Goal: Communication & Community: Share content

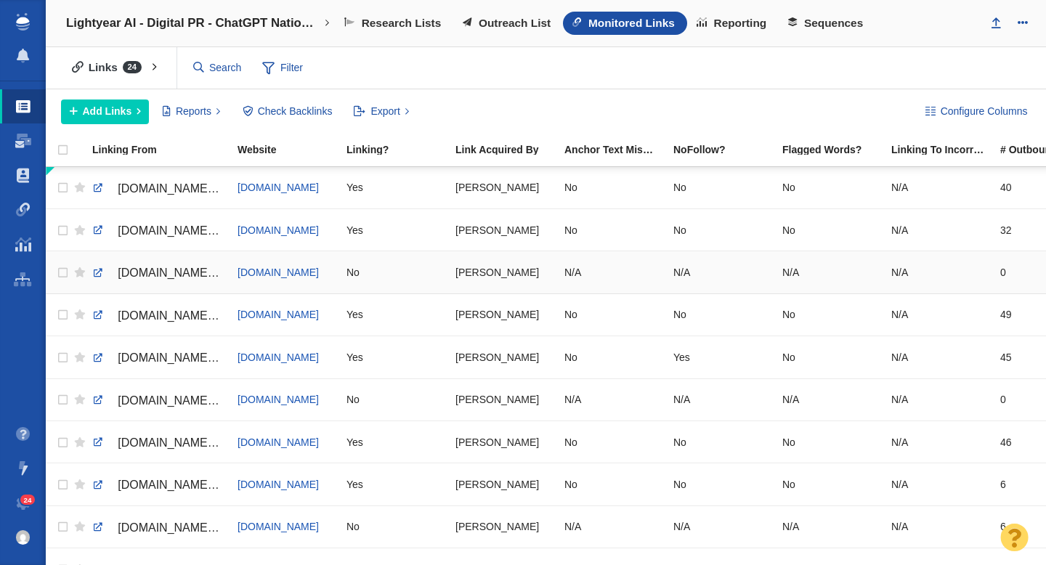
click at [179, 273] on span "www.newsylist.com/georgia-ranks-top-5-chatgpt-hotspot-in-america/" at bounding box center [211, 273] width 187 height 12
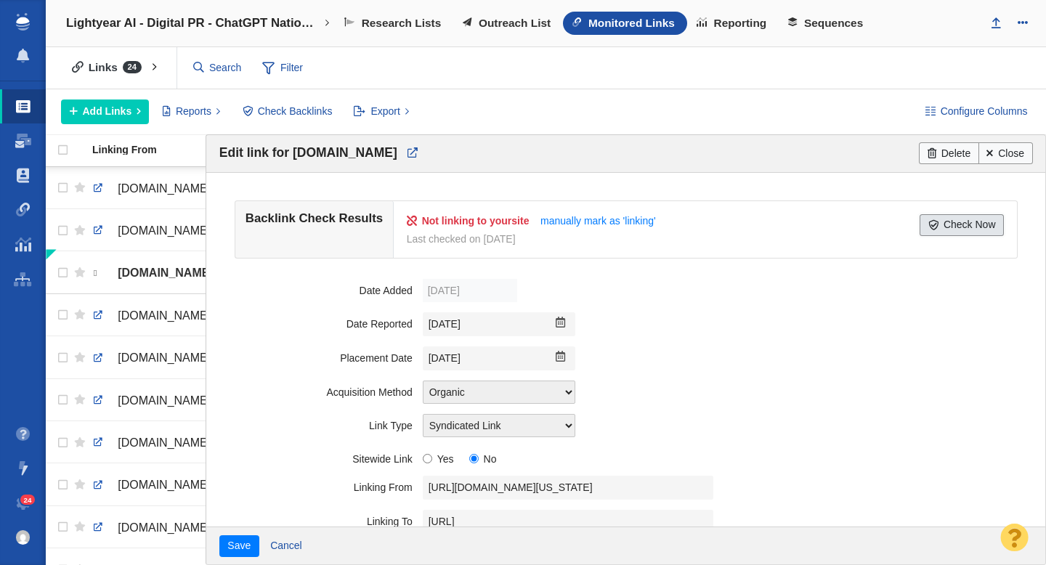
click at [929, 225] on span at bounding box center [934, 225] width 10 height 10
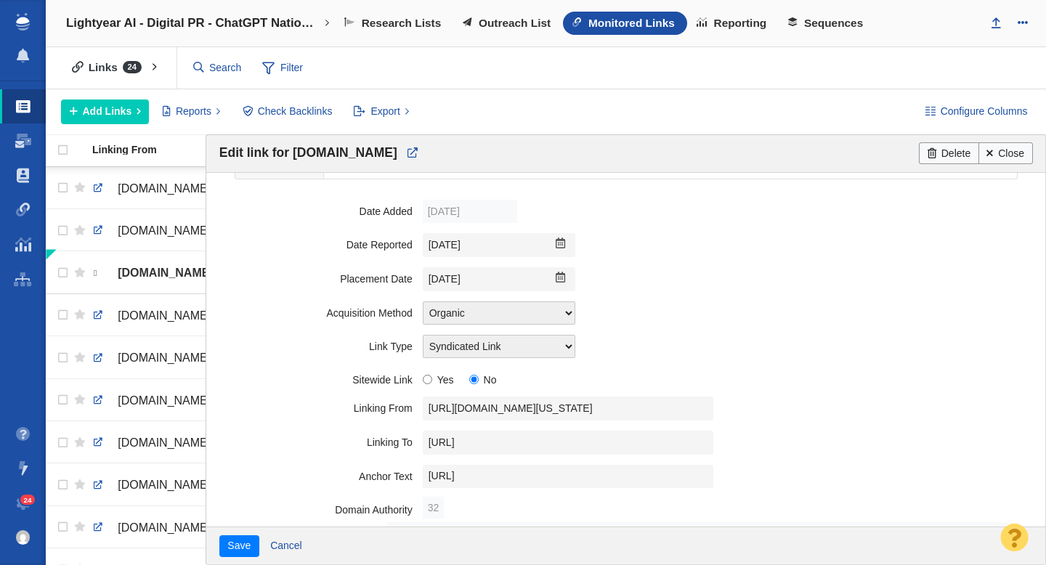
scroll to position [153, 0]
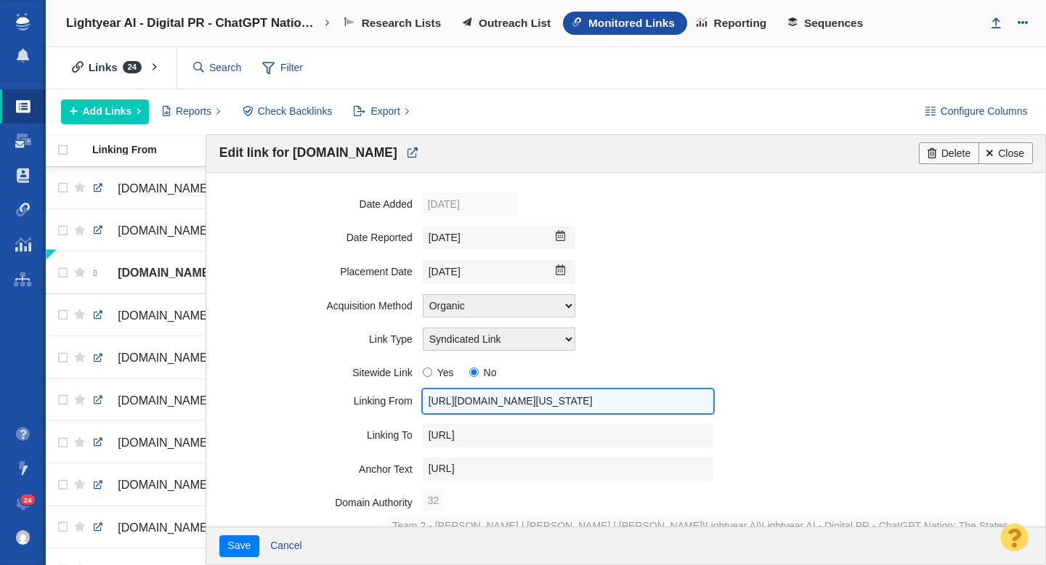
click at [510, 399] on input "https://www.newsylist.com/georgia-ranks-top-5-chatgpt-hotspot-in-america/" at bounding box center [568, 401] width 291 height 24
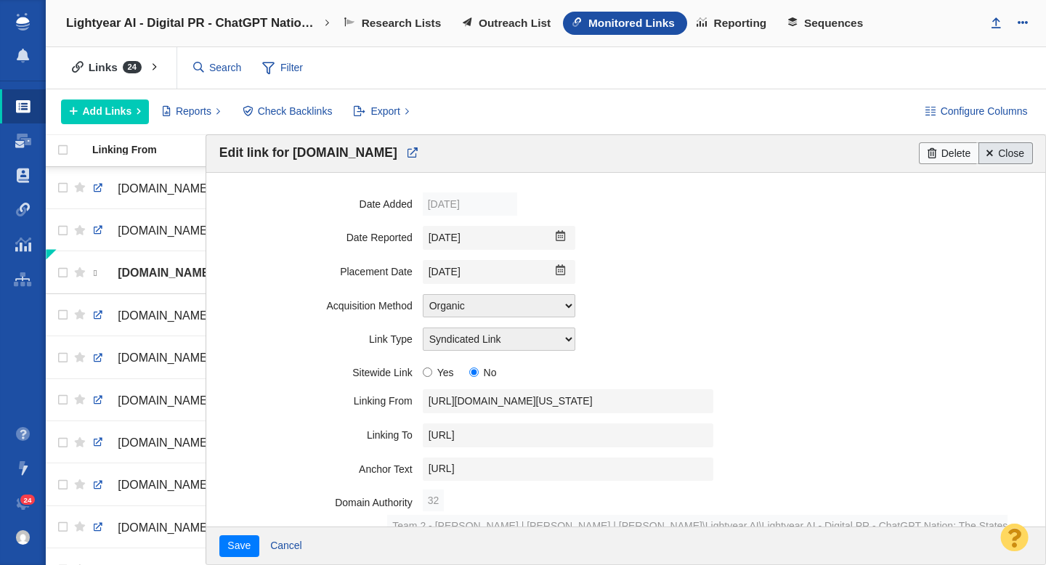
click at [1016, 153] on link "Close" at bounding box center [1006, 153] width 54 height 22
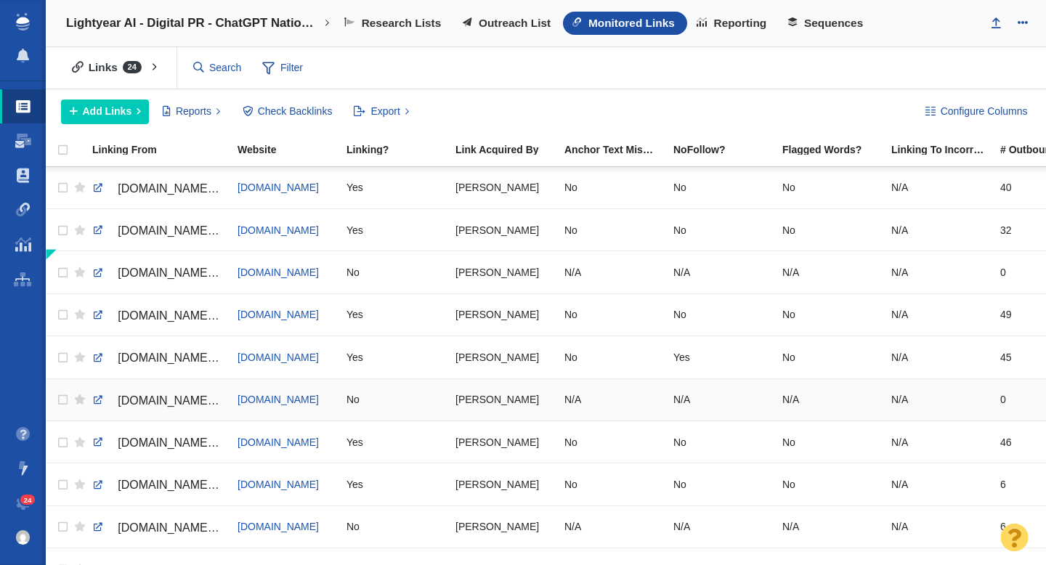
click at [171, 403] on span "www.messenger-inquirer.com/ap/elections/gen-z-is-ready-to-let-ai-drive-but-shou…" at bounding box center [179, 401] width 123 height 12
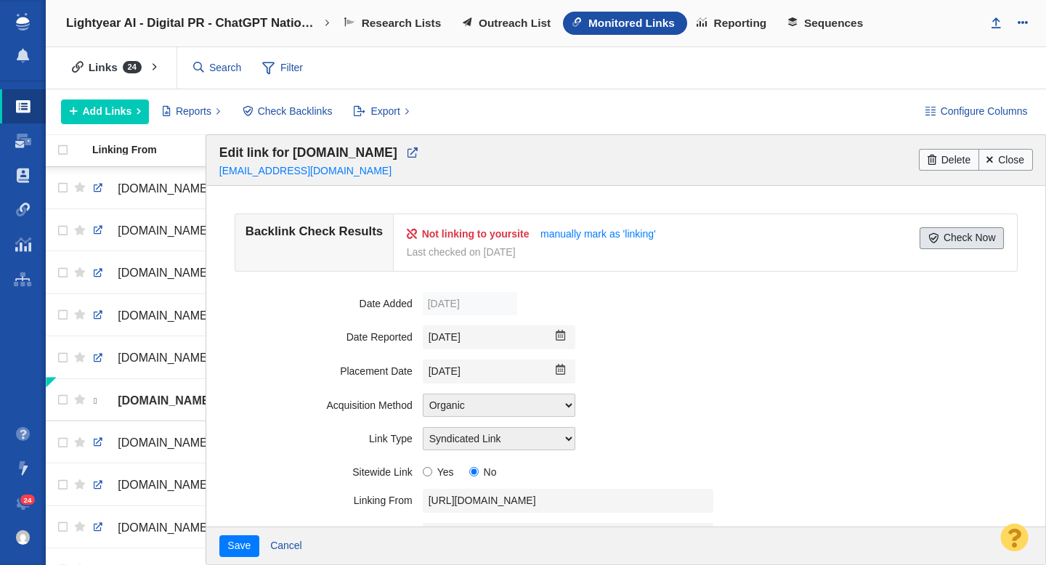
click at [951, 239] on link "Check Now" at bounding box center [962, 238] width 84 height 22
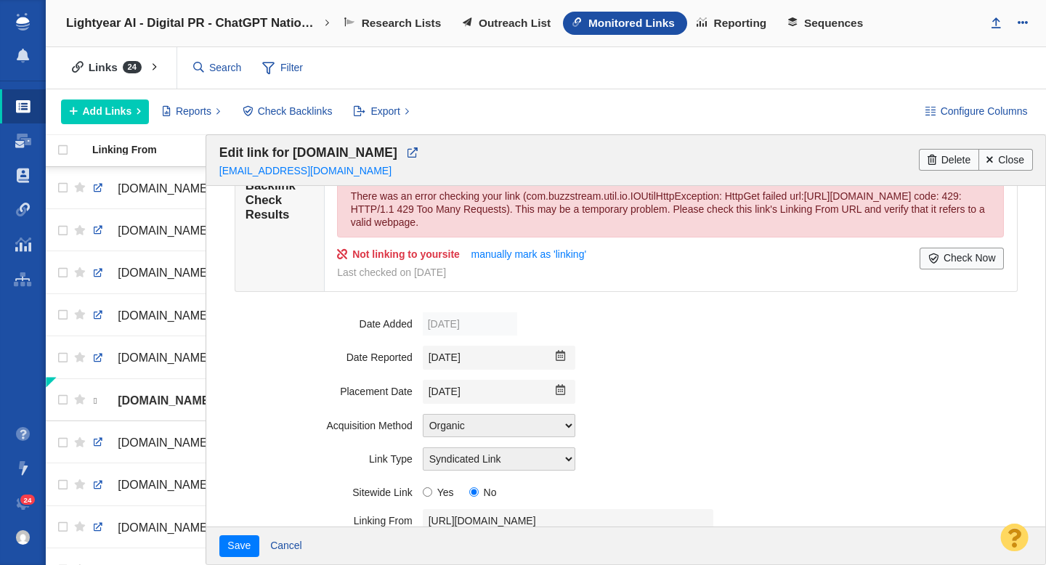
scroll to position [197, 0]
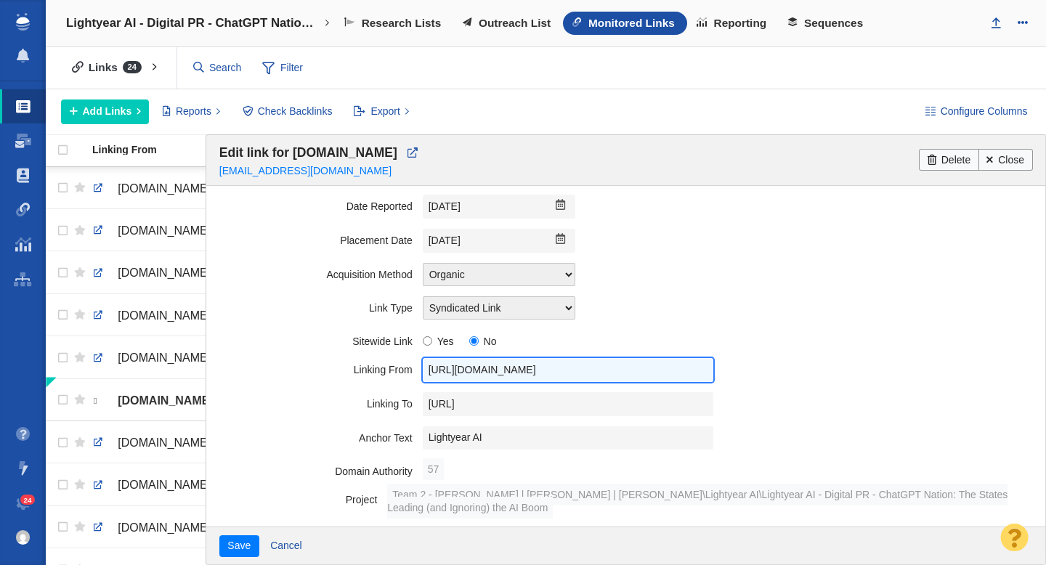
click at [530, 382] on input "https://www.messenger-inquirer.com/ap/elections/gen-z-is-ready-to-let-ai-drive-…" at bounding box center [568, 370] width 291 height 24
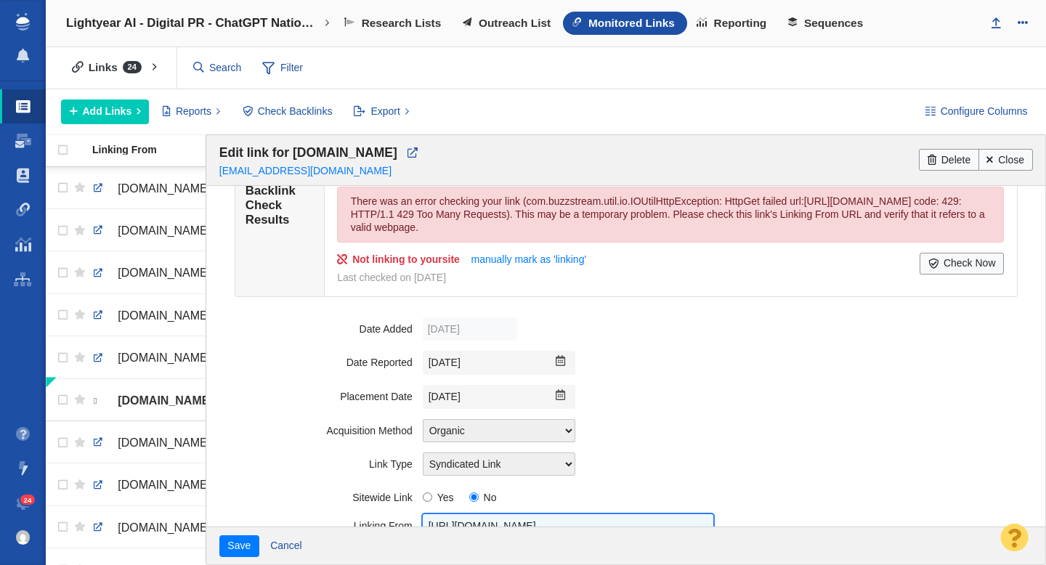
scroll to position [0, 0]
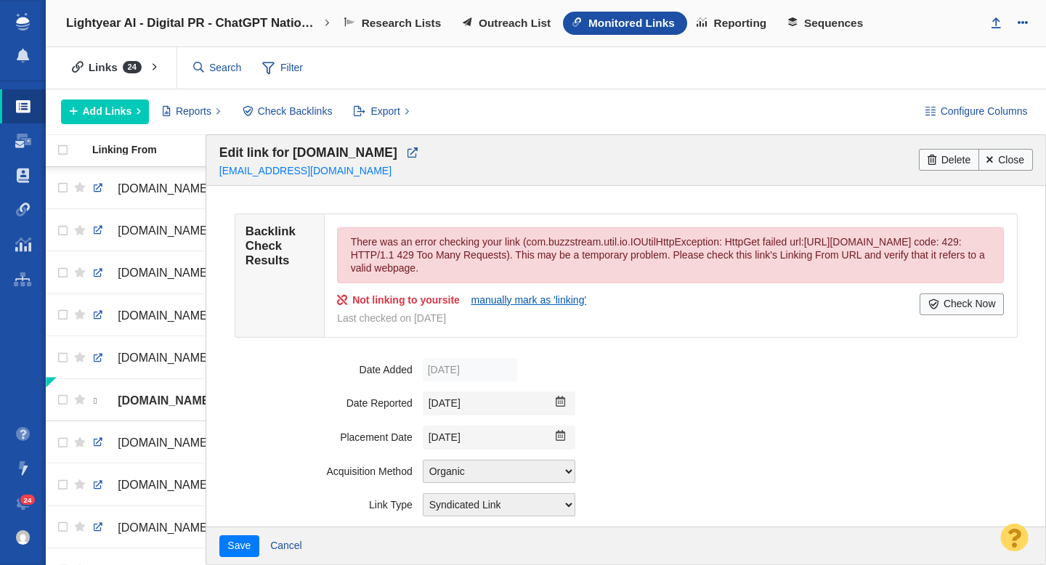
click at [536, 306] on link "manually mark as 'linking'" at bounding box center [529, 300] width 116 height 12
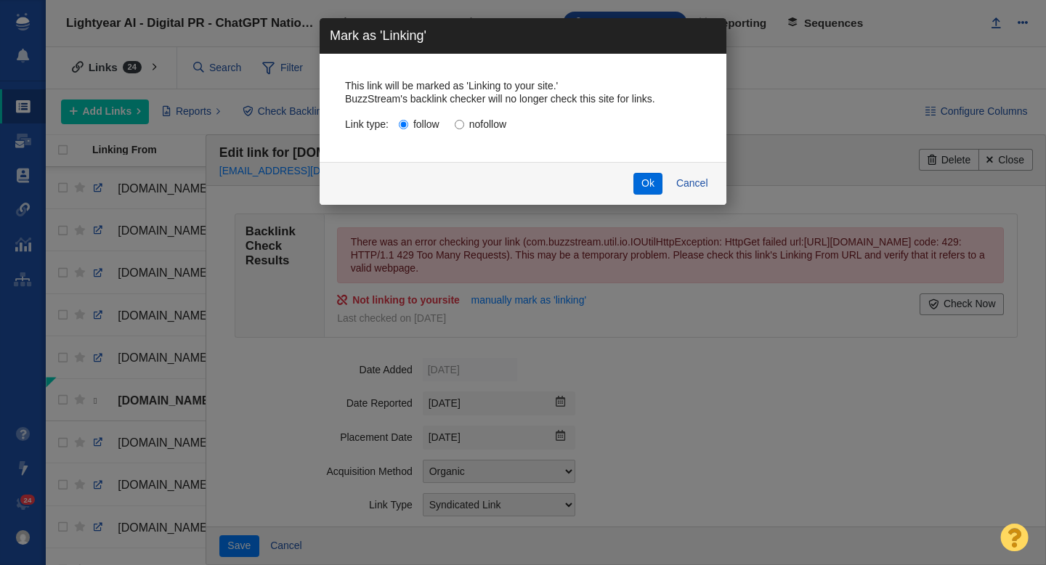
click at [647, 186] on button "Ok" at bounding box center [649, 184] width 30 height 22
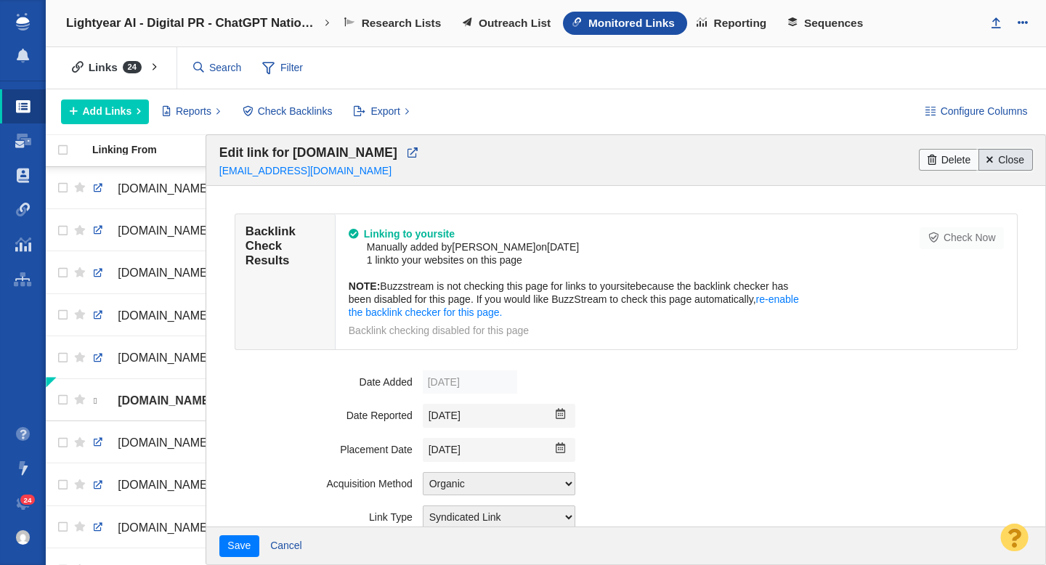
click at [997, 150] on link "Close" at bounding box center [1006, 160] width 54 height 22
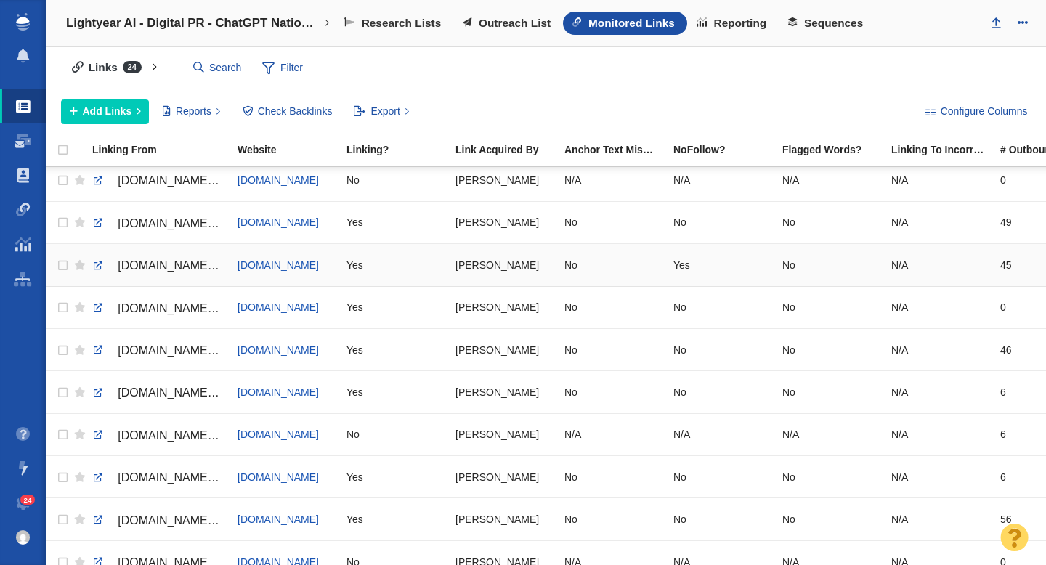
scroll to position [94, 0]
checkbox input "true"
click at [62, 434] on input "checkbox" at bounding box center [61, 434] width 22 height 32
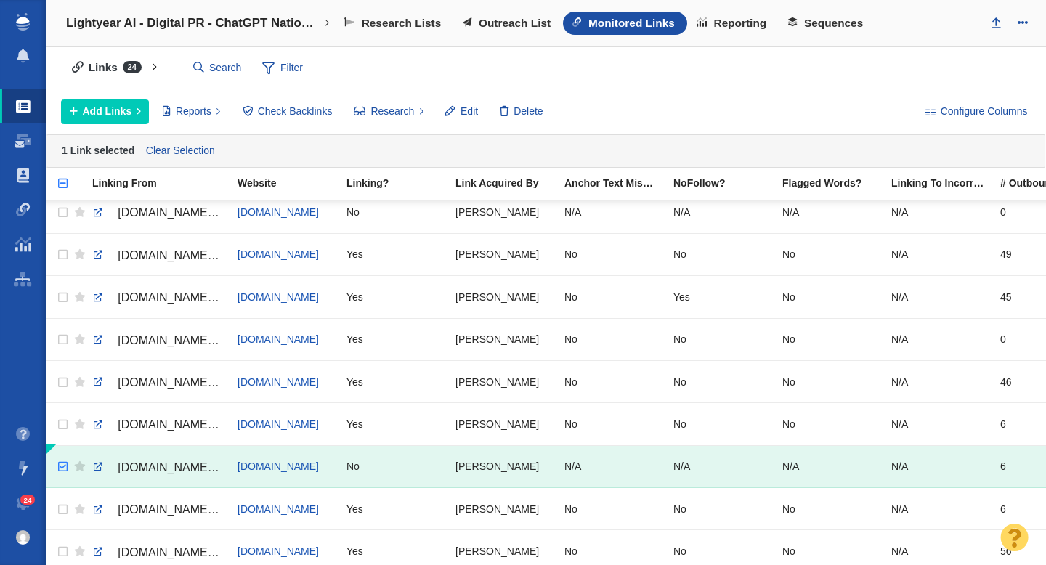
click at [169, 465] on span "leadgrowdevelop.com/half-of-todays-workforce-fears-ai-will-take-their-jobs" at bounding box center [179, 467] width 123 height 12
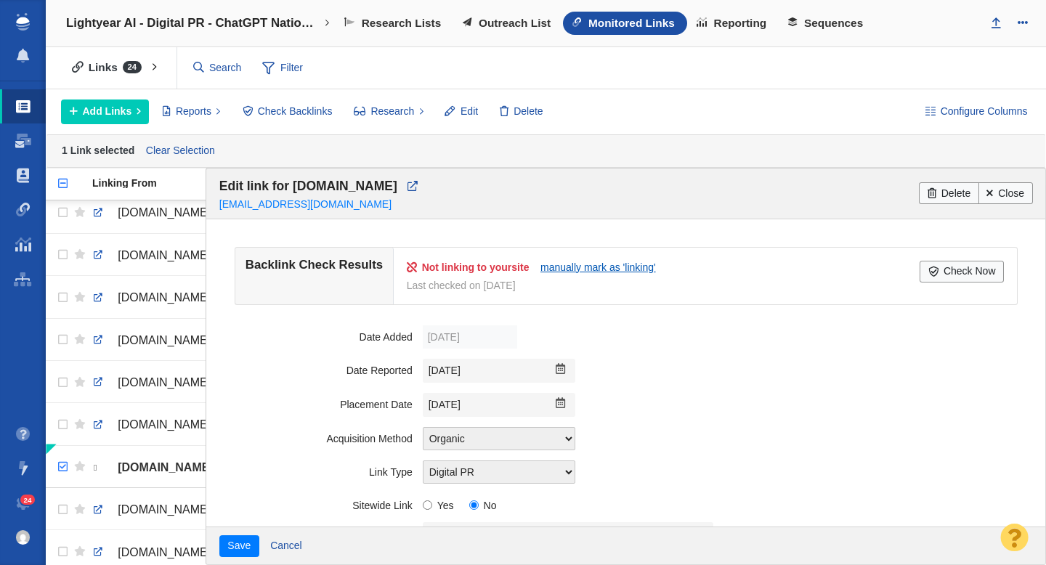
click at [609, 267] on link "manually mark as 'linking'" at bounding box center [599, 268] width 116 height 12
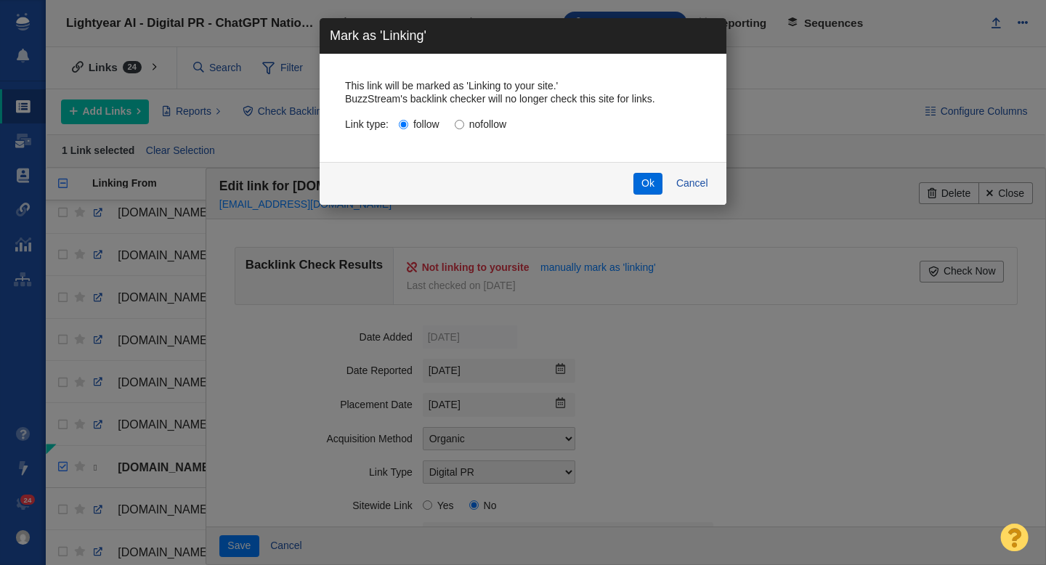
click at [642, 185] on button "Ok" at bounding box center [649, 184] width 30 height 22
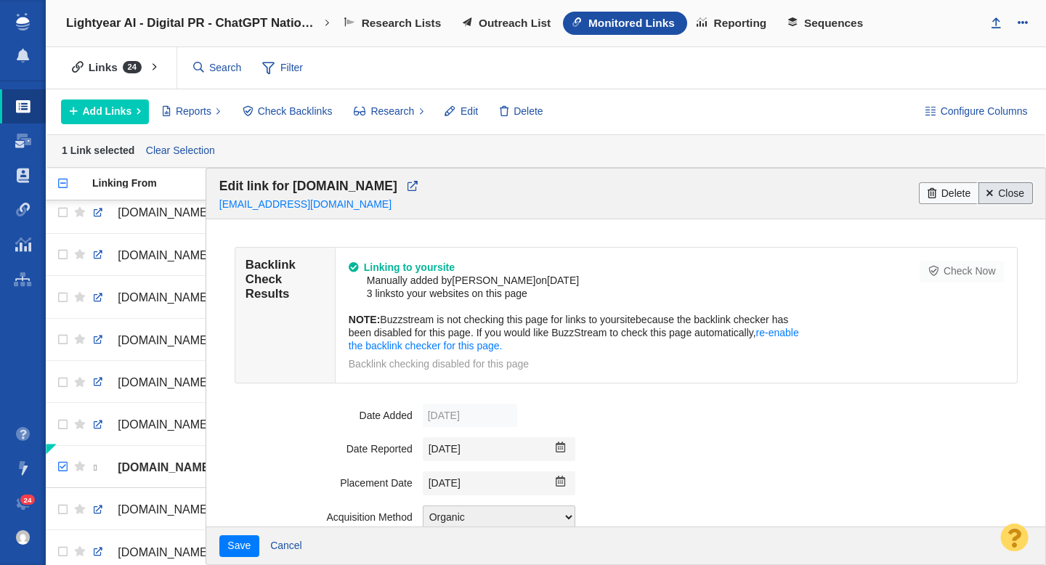
click at [985, 200] on link "Close" at bounding box center [1006, 193] width 54 height 22
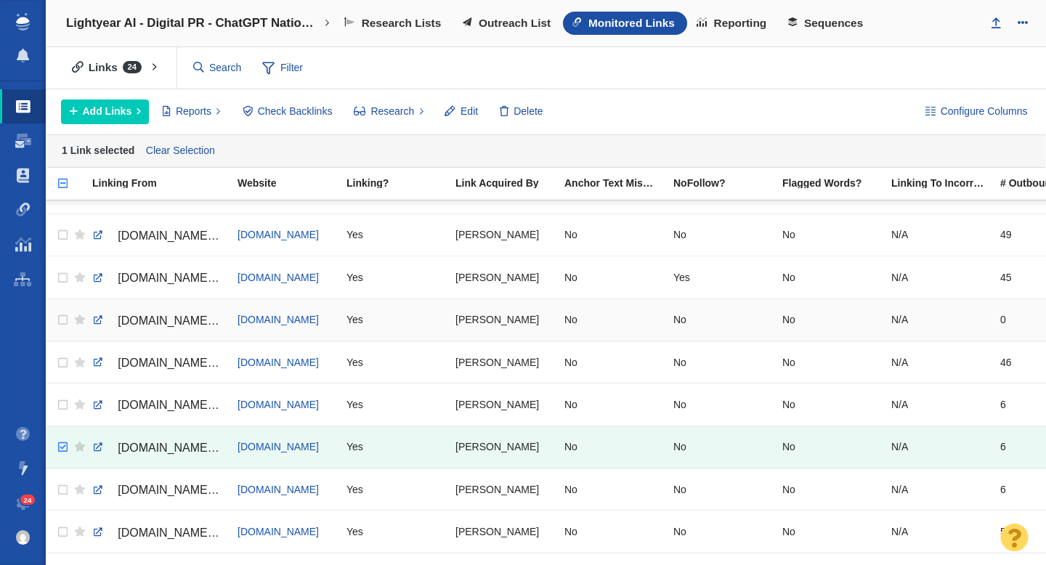
scroll to position [119, 0]
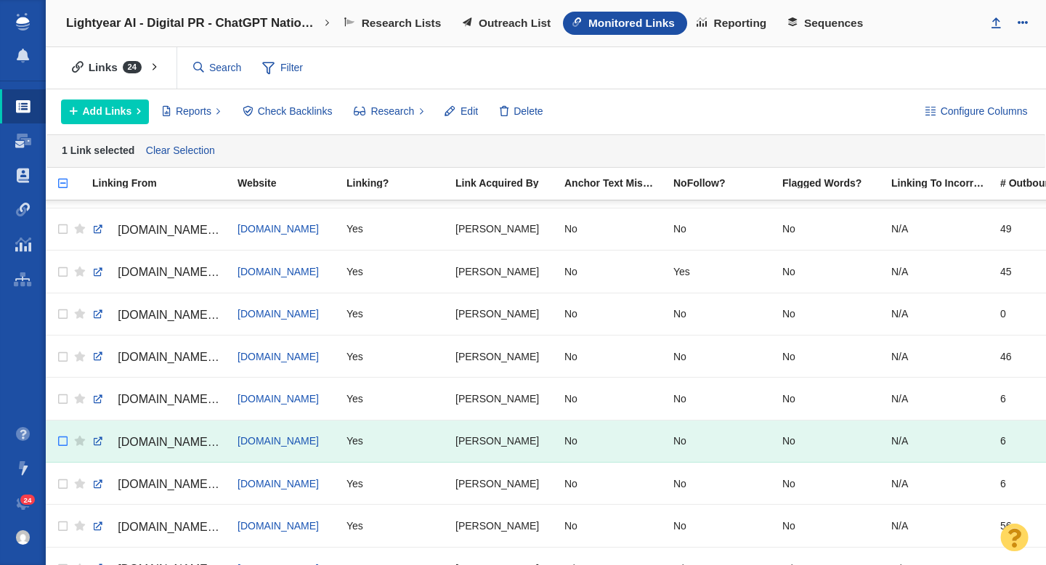
checkbox input "false"
click at [62, 440] on input "checkbox" at bounding box center [61, 442] width 22 height 32
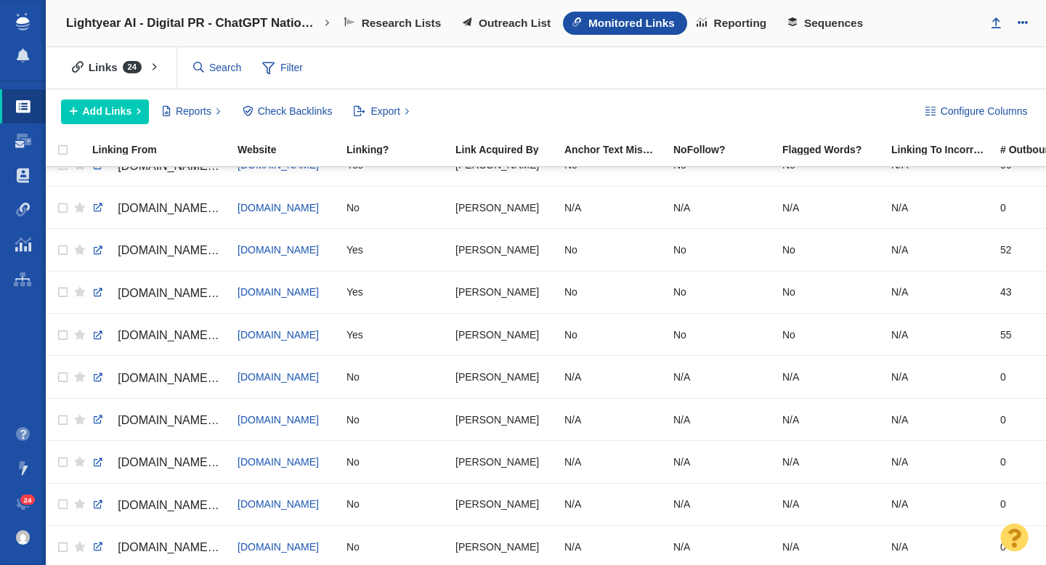
scroll to position [0, 0]
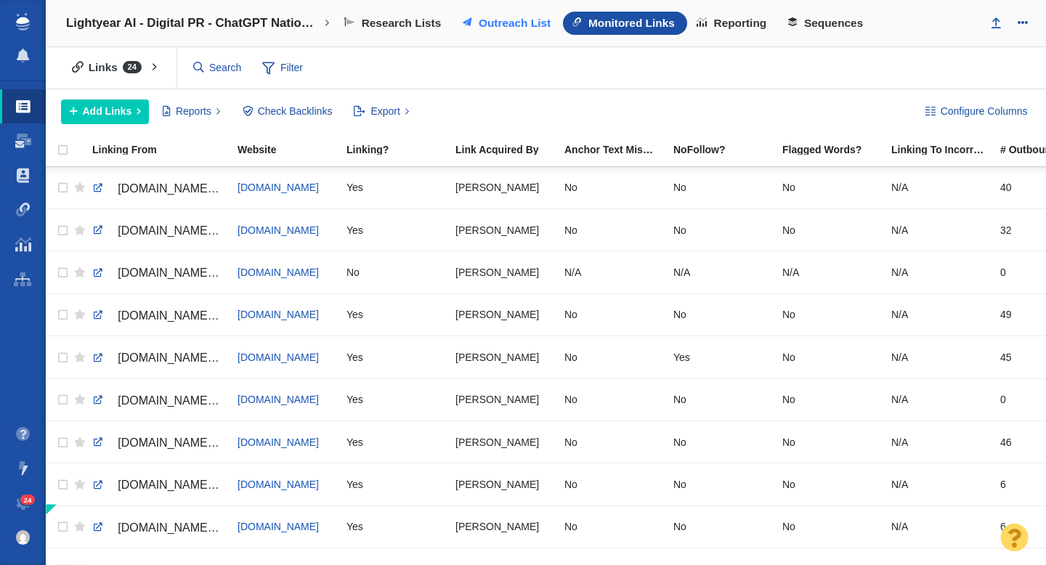
click at [490, 27] on span "Outreach List" at bounding box center [515, 23] width 72 height 13
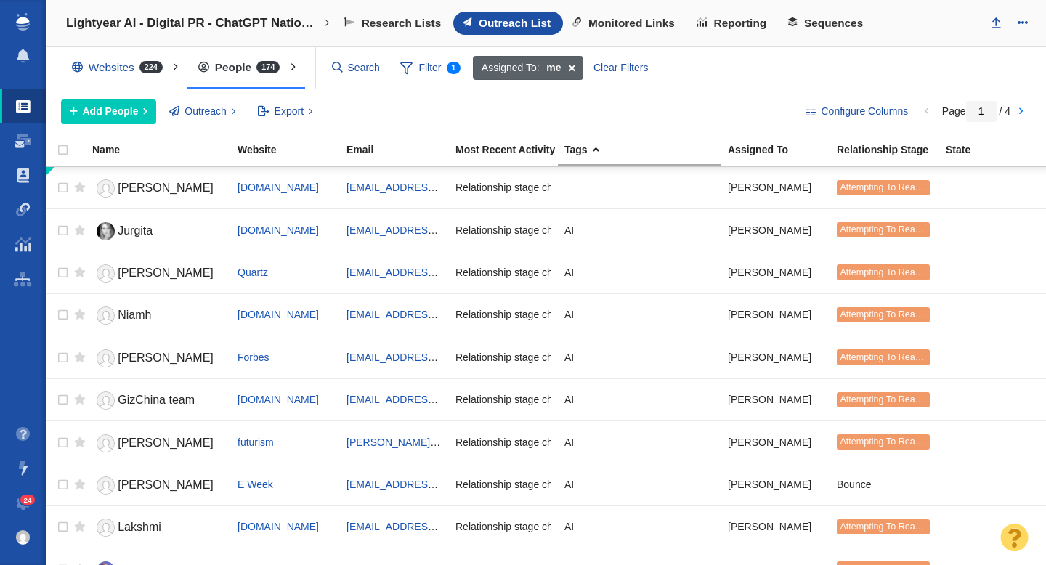
click at [572, 69] on span at bounding box center [572, 68] width 23 height 25
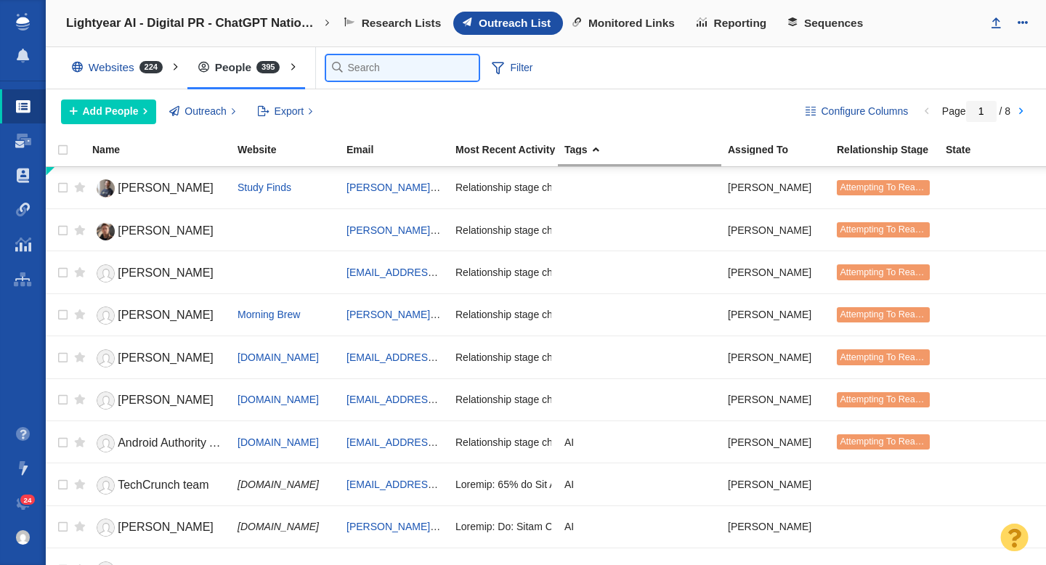
click at [364, 68] on input "text" at bounding box center [402, 67] width 153 height 25
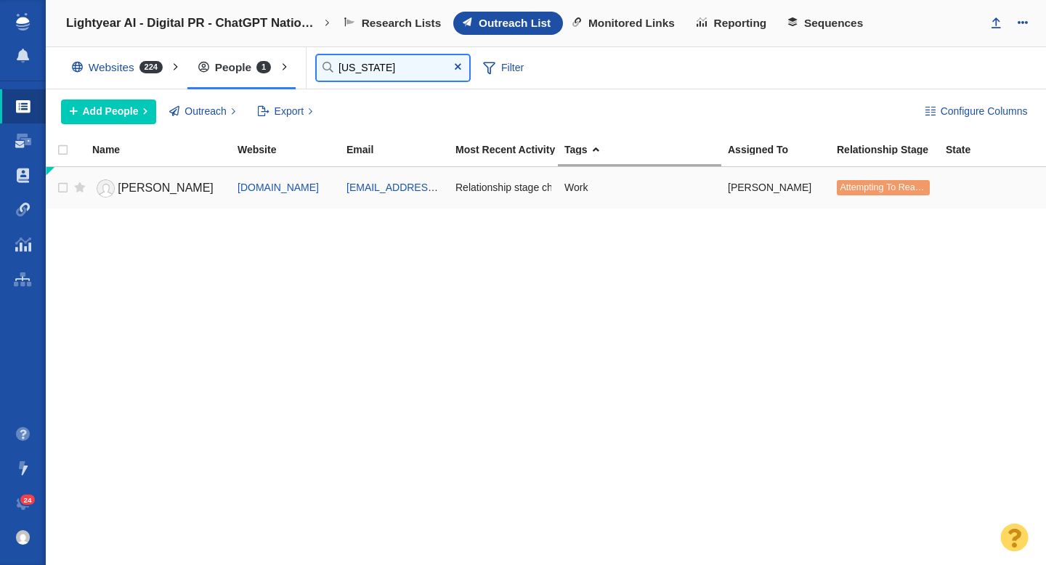
type input "[US_STATE]"
click at [163, 192] on link "[PERSON_NAME]" at bounding box center [158, 188] width 132 height 25
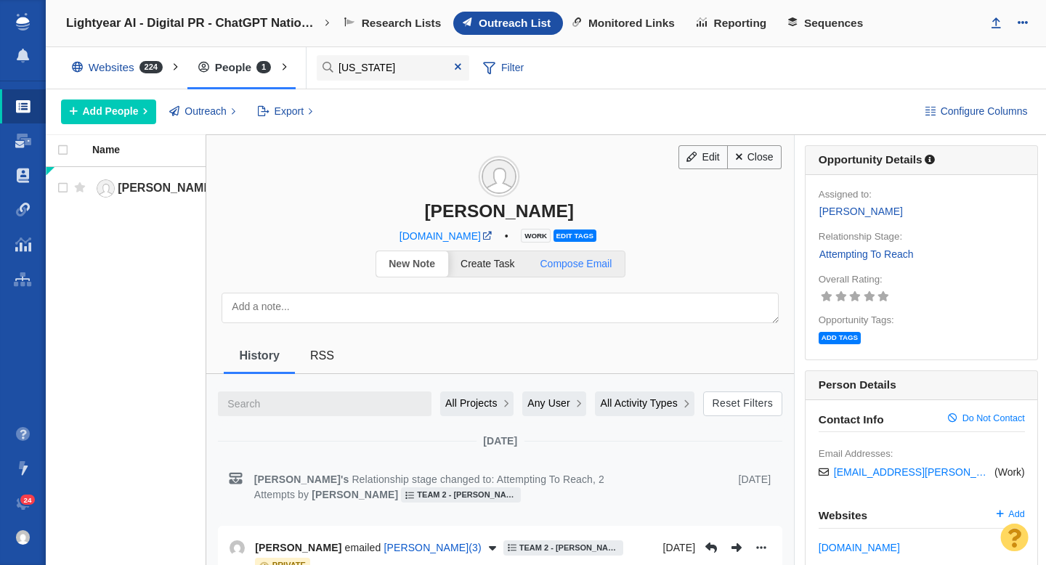
click at [560, 261] on span "Compose Email" at bounding box center [577, 264] width 72 height 12
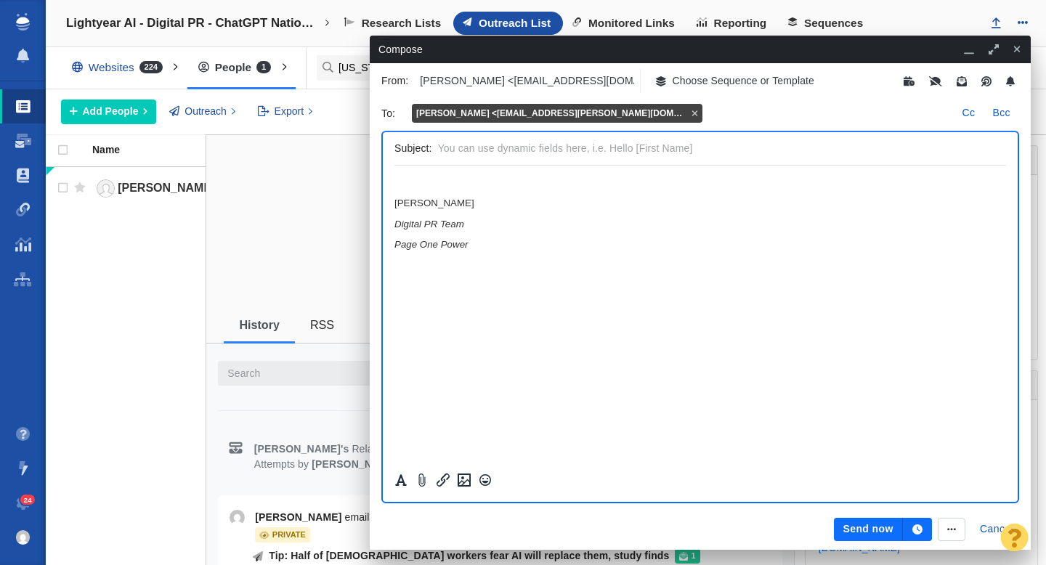
click at [467, 150] on input "text" at bounding box center [719, 148] width 562 height 21
paste input "AI Adoption Soars: 70% of [DEMOGRAPHIC_DATA] Workers Fear Job Loss as Gen Z Ups…"
type input "Correction: AI Adoption Soars: 70% of [DEMOGRAPHIC_DATA] Workers Fear Job Loss …"
click at [478, 181] on p "﻿" at bounding box center [701, 182] width 612 height 11
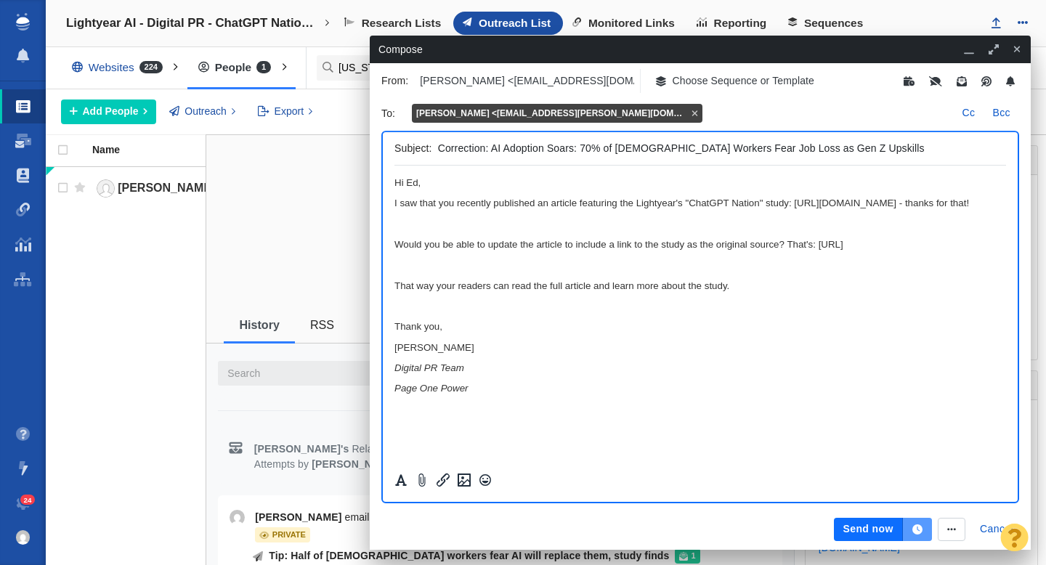
click at [922, 528] on icon "button" at bounding box center [918, 530] width 10 height 10
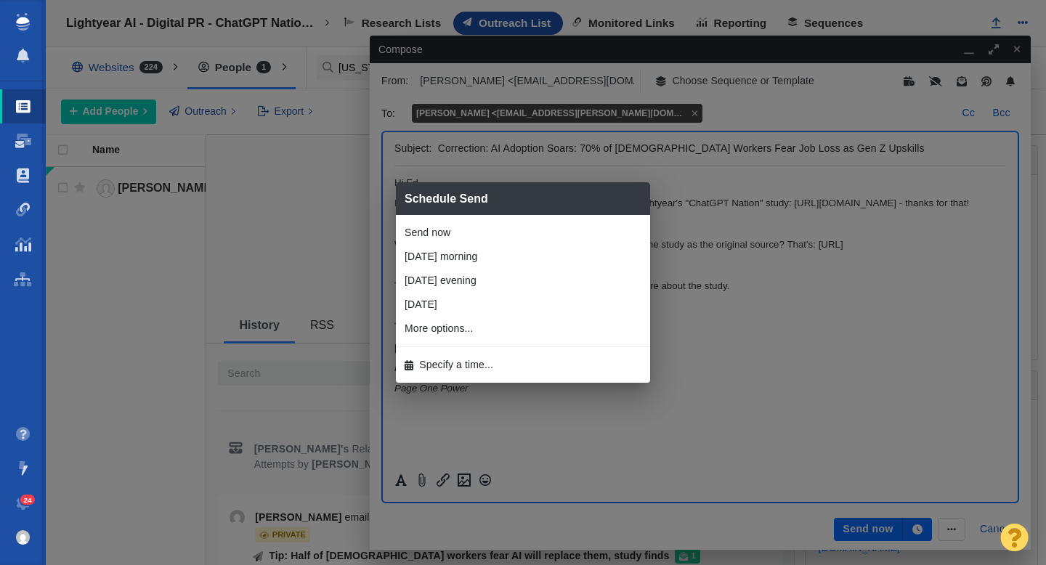
click at [852, 527] on div "Schedule Send Send now [DATE] morning [DATE] evening [DATE] 1 hour from now 2 h…" at bounding box center [523, 282] width 1046 height 565
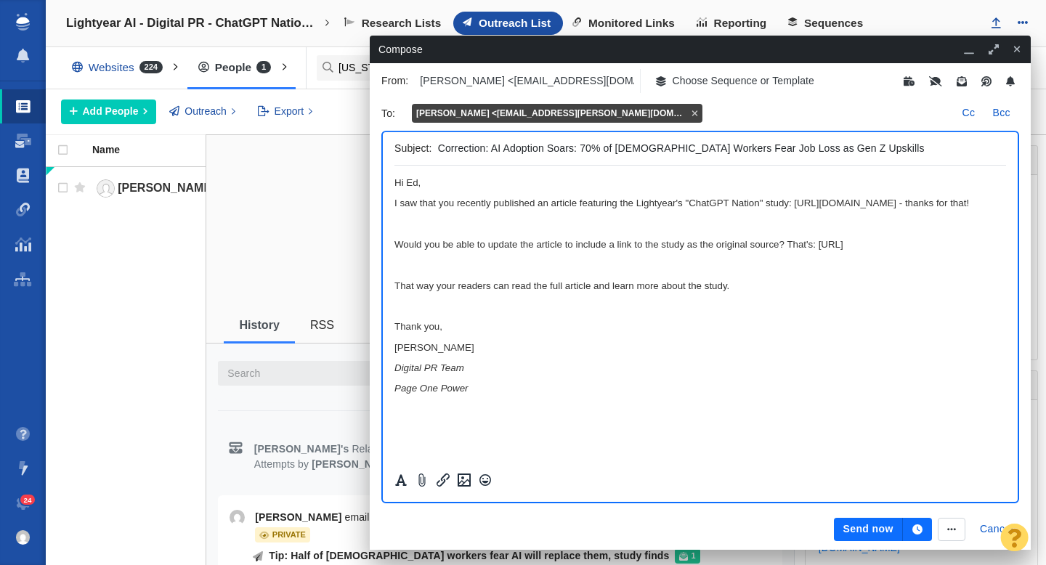
click at [871, 531] on button "Send now" at bounding box center [868, 529] width 68 height 23
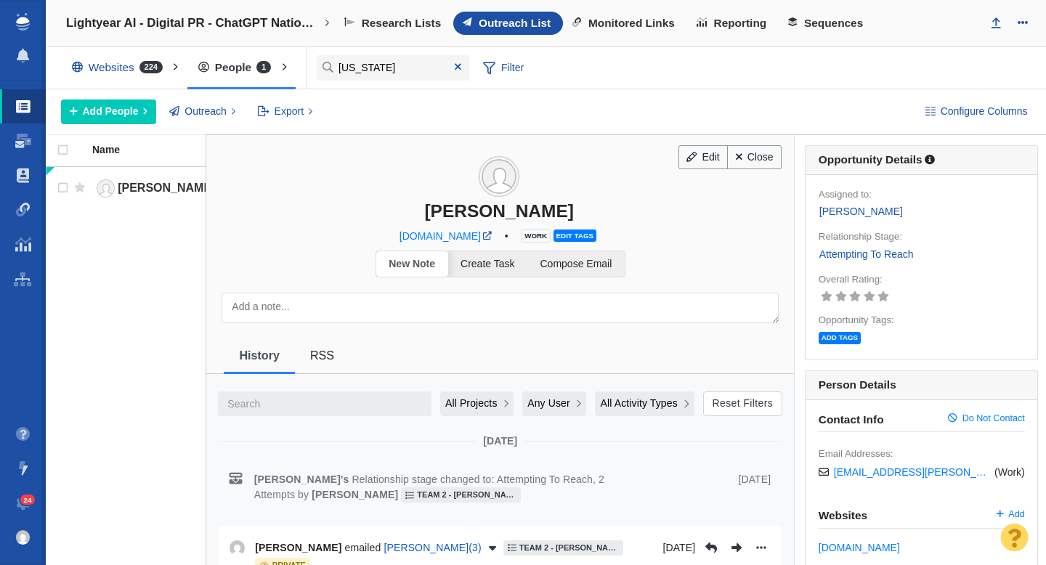
click at [871, 254] on link "Attempting To Reach" at bounding box center [867, 254] width 96 height 17
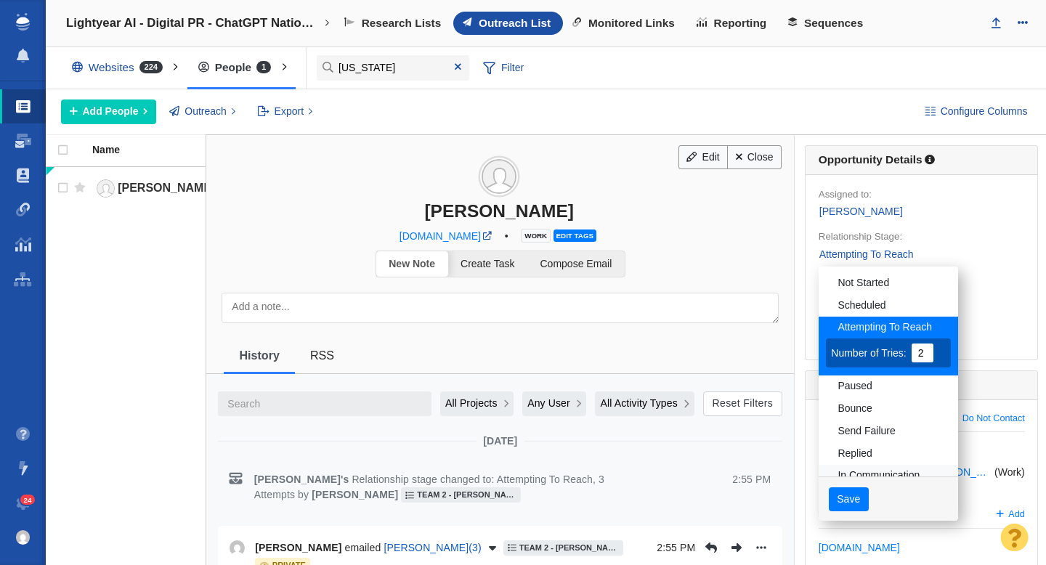
scroll to position [70, 0]
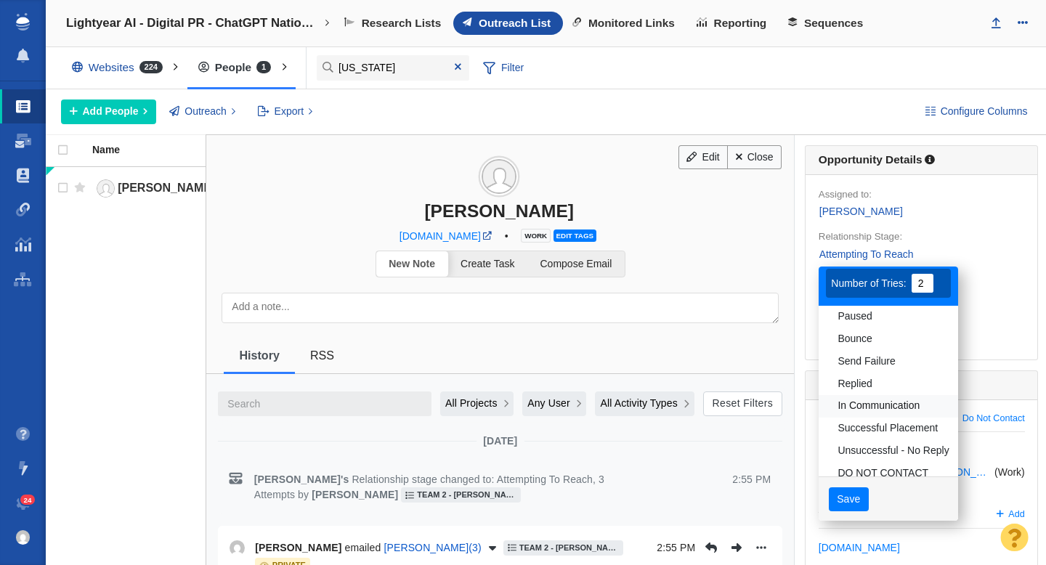
click at [876, 407] on link "In Communication" at bounding box center [889, 406] width 140 height 23
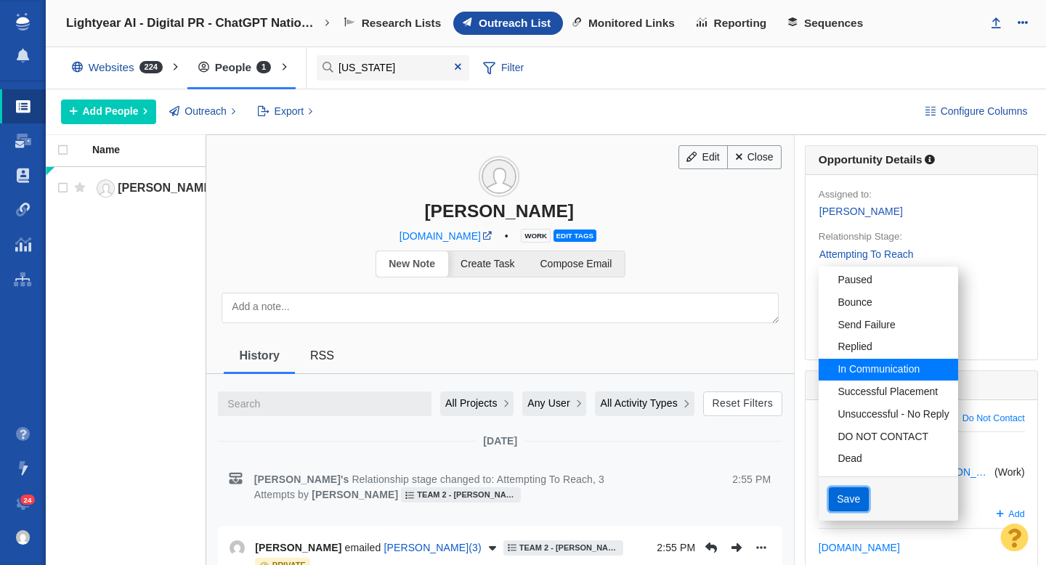
click at [845, 501] on button "Save" at bounding box center [849, 500] width 40 height 25
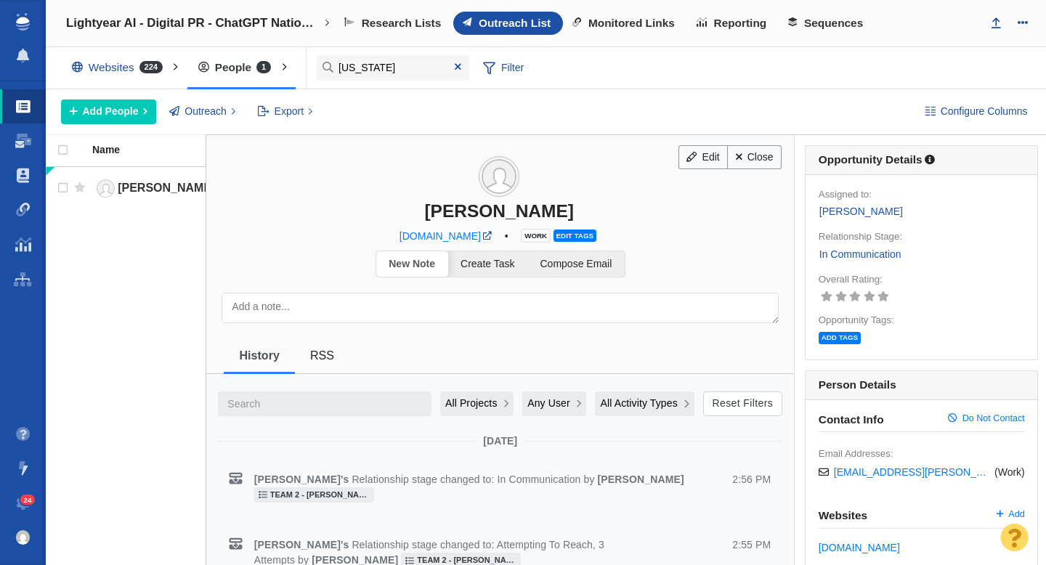
click at [514, 304] on textarea at bounding box center [500, 308] width 557 height 31
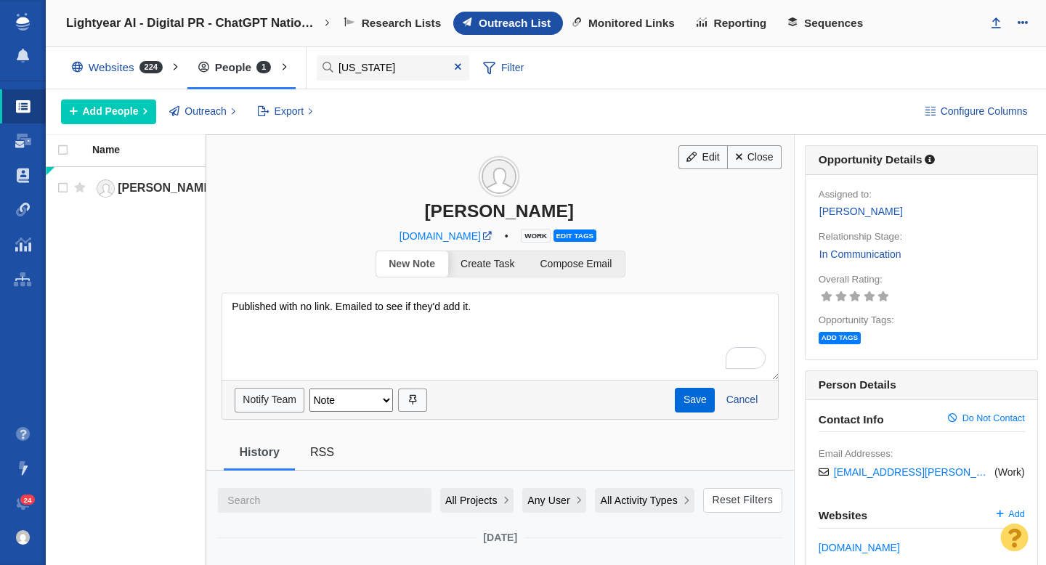
type textarea "Published with no link. Emailed to see if they'd add it."
click at [697, 398] on button "Save" at bounding box center [695, 400] width 40 height 25
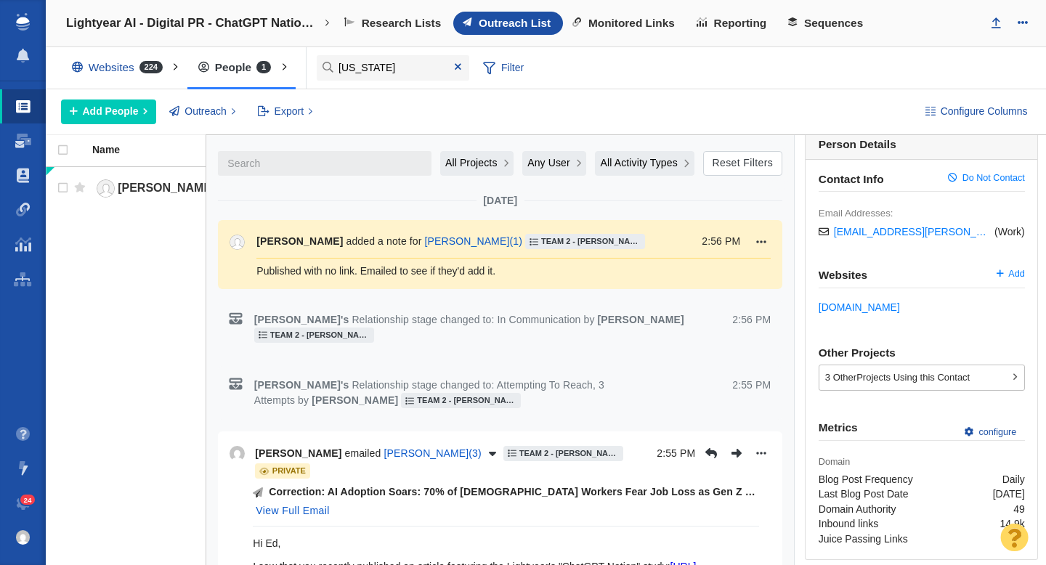
scroll to position [0, 0]
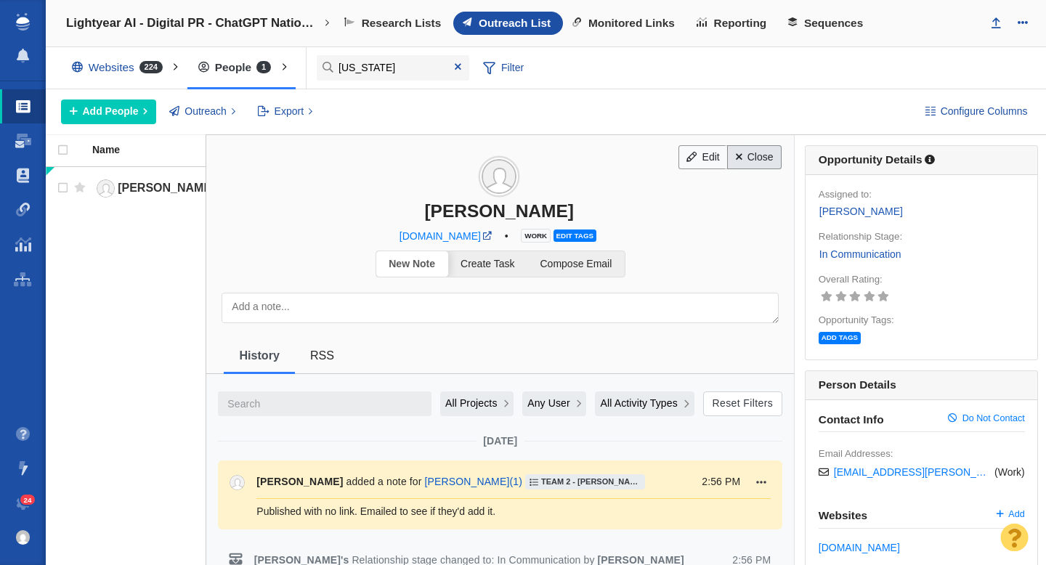
click at [754, 153] on link "Close" at bounding box center [754, 157] width 54 height 25
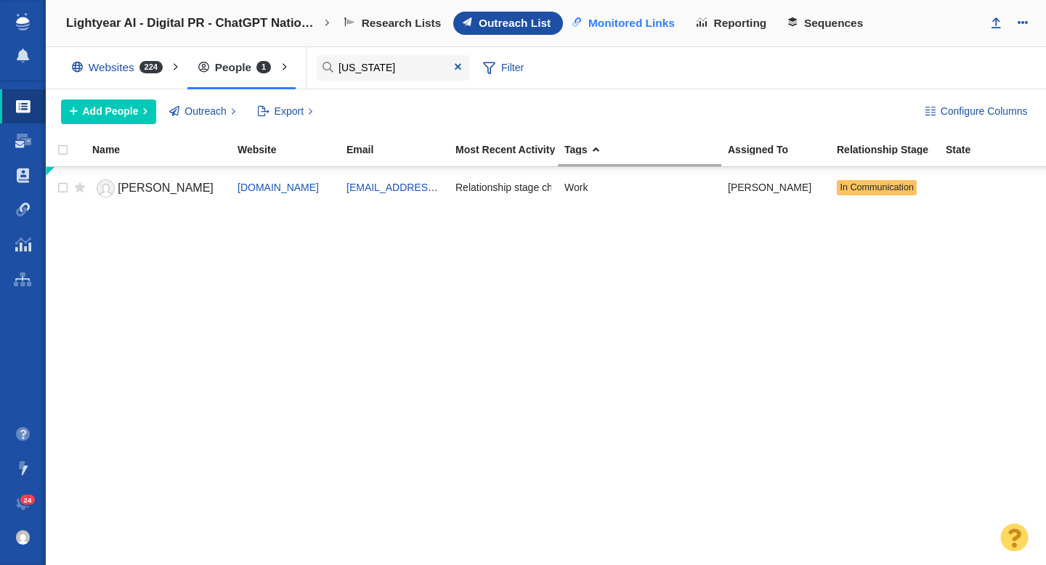
click at [649, 18] on span "Monitored Links" at bounding box center [632, 23] width 86 height 13
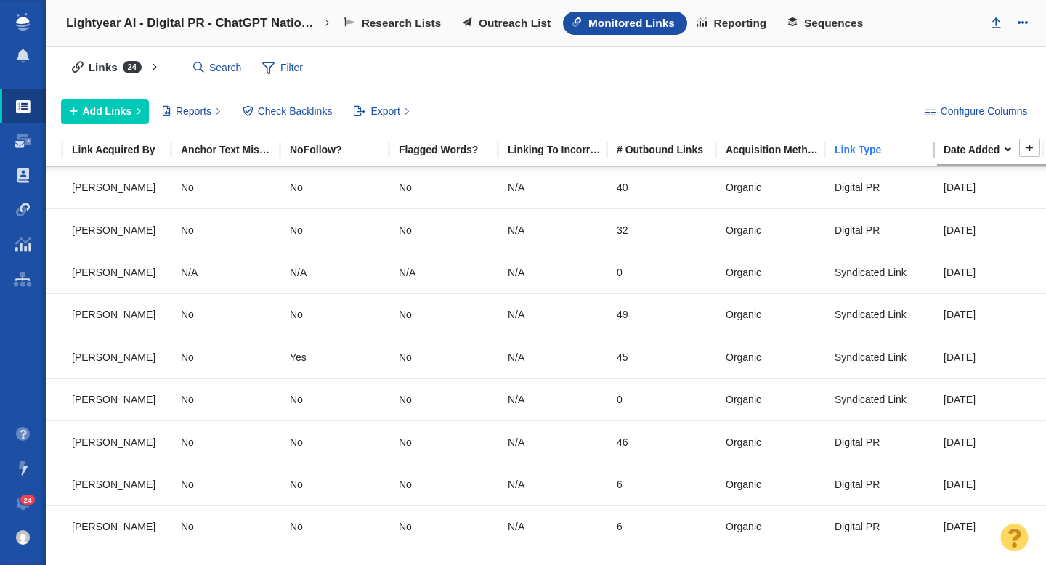
click at [864, 146] on div "Link Type" at bounding box center [889, 150] width 108 height 10
